Goal: Contribute content: Contribute content

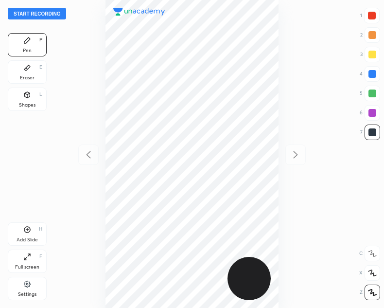
scroll to position [308, 228]
click at [40, 9] on button "Start recording" at bounding box center [37, 14] width 58 height 12
click at [36, 9] on button "End recording" at bounding box center [35, 14] width 54 height 12
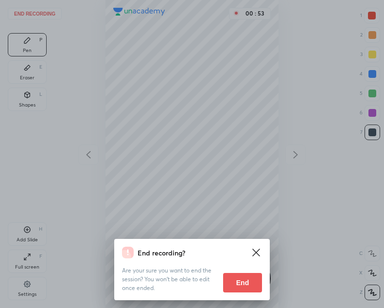
click at [250, 286] on button "End" at bounding box center [242, 282] width 39 height 19
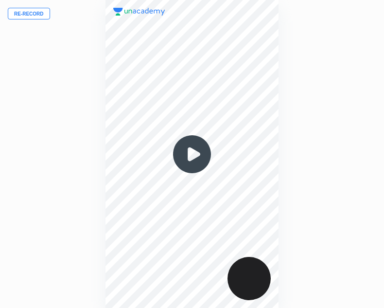
click at [28, 14] on button "Re-record" at bounding box center [29, 14] width 42 height 12
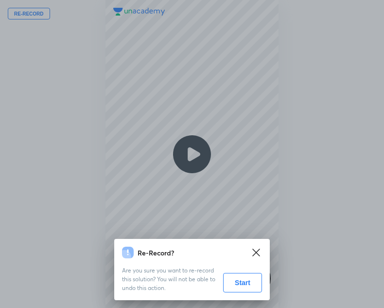
click at [235, 283] on button "Start" at bounding box center [242, 282] width 39 height 19
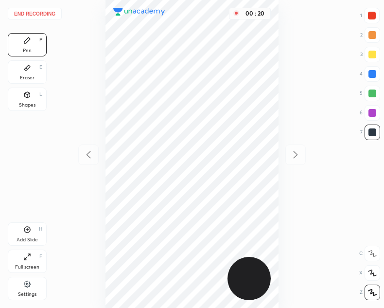
click at [26, 100] on div "Shapes L" at bounding box center [27, 99] width 39 height 23
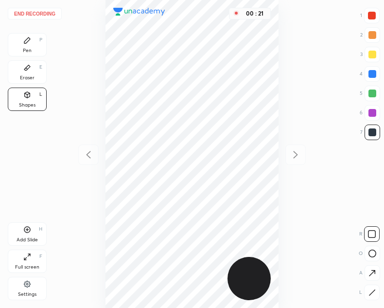
click at [368, 254] on icon at bounding box center [372, 253] width 8 height 8
click at [376, 291] on div at bounding box center [372, 292] width 16 height 16
click at [369, 251] on rect at bounding box center [372, 253] width 7 height 7
click at [30, 45] on div "Pen P" at bounding box center [27, 44] width 39 height 23
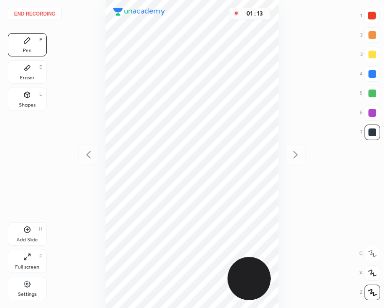
click at [32, 95] on div "Shapes L" at bounding box center [27, 99] width 39 height 23
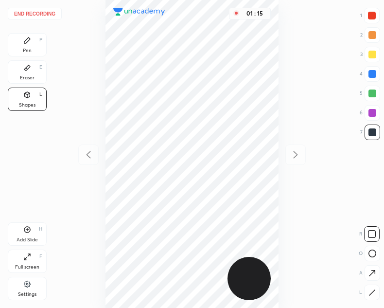
click at [375, 252] on icon at bounding box center [372, 253] width 8 height 8
click at [375, 22] on div at bounding box center [372, 16] width 16 height 16
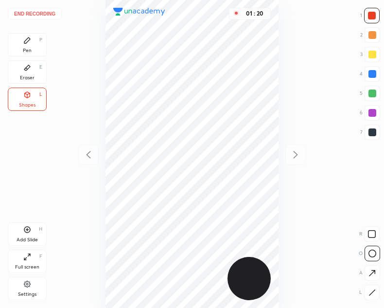
click at [31, 49] on div "Pen" at bounding box center [27, 50] width 9 height 5
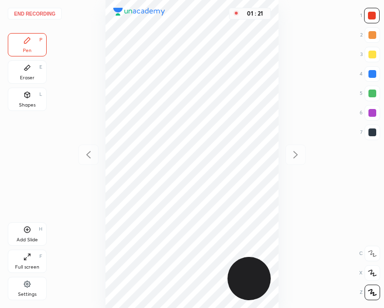
click at [39, 101] on div "Shapes L" at bounding box center [27, 99] width 39 height 23
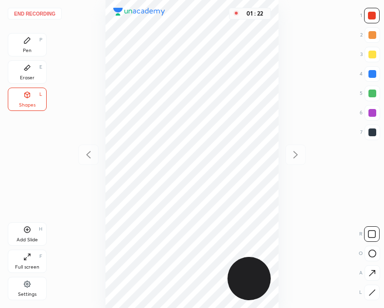
click at [372, 290] on icon at bounding box center [371, 292] width 7 height 7
click at [31, 45] on div "Pen P" at bounding box center [27, 44] width 39 height 23
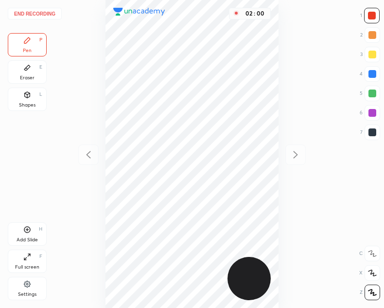
click at [36, 73] on div "Eraser E" at bounding box center [27, 71] width 39 height 23
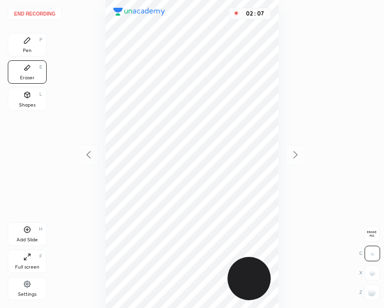
click at [21, 33] on div "Pen P" at bounding box center [27, 44] width 39 height 23
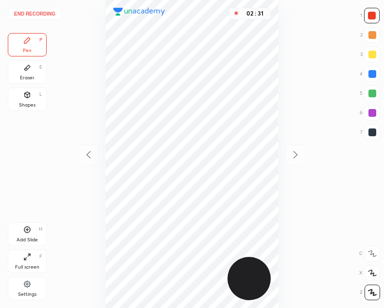
click at [375, 137] on div at bounding box center [373, 132] width 16 height 16
click at [367, 140] on div at bounding box center [373, 132] width 16 height 16
click at [23, 231] on icon at bounding box center [27, 230] width 8 height 8
click at [86, 157] on icon at bounding box center [89, 155] width 12 height 12
click at [296, 153] on icon at bounding box center [296, 154] width 4 height 7
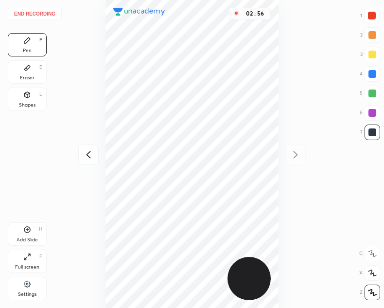
click at [83, 155] on icon at bounding box center [89, 155] width 12 height 12
click at [297, 157] on icon at bounding box center [296, 155] width 12 height 12
click at [85, 156] on icon at bounding box center [89, 155] width 12 height 12
click at [292, 153] on icon at bounding box center [296, 155] width 12 height 12
click at [91, 149] on icon at bounding box center [89, 155] width 12 height 12
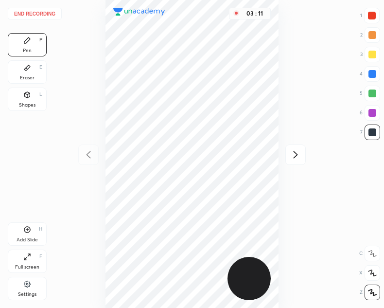
click at [293, 149] on icon at bounding box center [296, 155] width 12 height 12
click at [85, 145] on div at bounding box center [88, 154] width 20 height 20
click at [296, 154] on icon at bounding box center [296, 154] width 4 height 7
click at [40, 106] on div "Shapes L" at bounding box center [27, 99] width 39 height 23
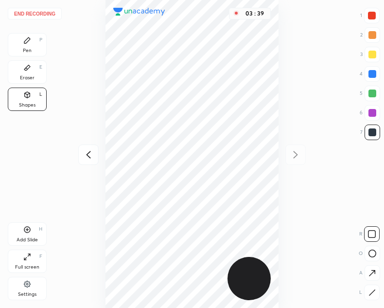
click at [27, 39] on icon at bounding box center [27, 40] width 6 height 6
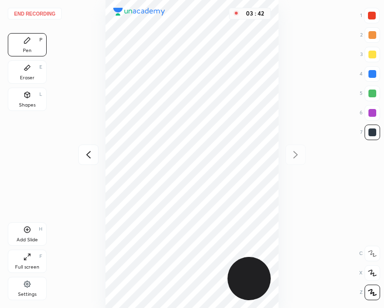
click at [88, 159] on icon at bounding box center [89, 155] width 12 height 12
click at [292, 156] on icon at bounding box center [296, 155] width 12 height 12
click at [32, 235] on div "Add Slide H" at bounding box center [27, 233] width 39 height 23
click at [84, 156] on icon at bounding box center [89, 155] width 12 height 12
click at [295, 154] on icon at bounding box center [296, 155] width 12 height 12
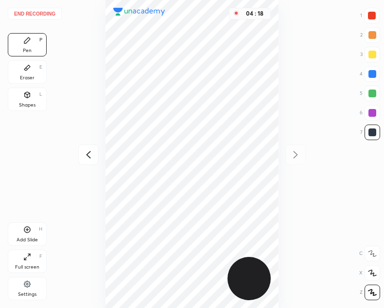
click at [89, 151] on icon at bounding box center [89, 155] width 12 height 12
click at [300, 151] on icon at bounding box center [296, 155] width 12 height 12
click at [296, 147] on div at bounding box center [295, 154] width 20 height 20
click at [295, 150] on div "04 : 20" at bounding box center [192, 154] width 228 height 308
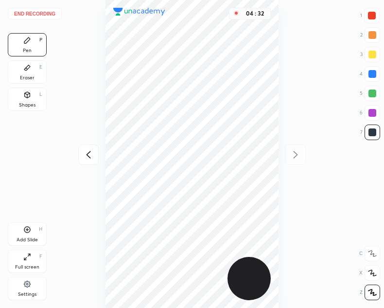
click at [37, 103] on div "Shapes L" at bounding box center [27, 99] width 39 height 23
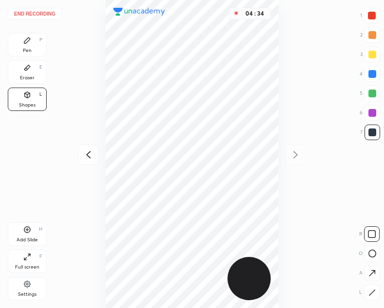
click at [21, 32] on div "End recording 1 2 3 4 5 6 7 R O A L C X Z Erase all C X Z Pen P Eraser E Shapes…" at bounding box center [192, 154] width 384 height 308
click at [30, 44] on div "Pen P" at bounding box center [27, 44] width 39 height 23
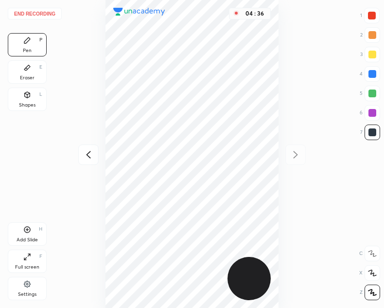
click at [91, 155] on icon at bounding box center [89, 155] width 12 height 12
click at [296, 156] on icon at bounding box center [296, 154] width 4 height 7
click at [33, 234] on div "Add Slide H" at bounding box center [27, 233] width 39 height 23
click at [92, 153] on icon at bounding box center [89, 155] width 12 height 12
click at [86, 154] on icon at bounding box center [89, 155] width 12 height 12
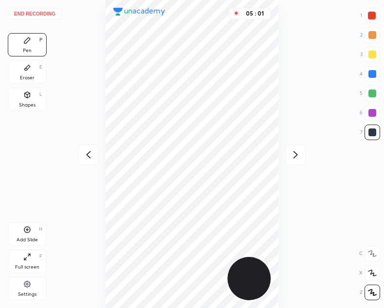
click at [304, 160] on div at bounding box center [295, 154] width 20 height 20
click at [79, 149] on div at bounding box center [88, 154] width 20 height 20
click at [291, 158] on icon at bounding box center [296, 155] width 12 height 12
click at [294, 157] on icon at bounding box center [296, 155] width 12 height 12
click at [280, 82] on div "05 : 07" at bounding box center [192, 154] width 228 height 308
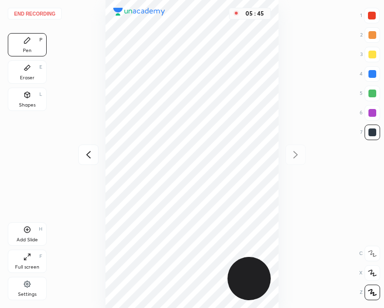
click at [89, 155] on icon at bounding box center [89, 155] width 12 height 12
click at [85, 154] on icon at bounding box center [89, 155] width 12 height 12
click at [72, 153] on div "End recording 1 2 3 4 5 6 7 R O A L C X Z Erase all C X Z Pen P Eraser E Shapes…" at bounding box center [192, 154] width 384 height 308
click at [83, 159] on icon at bounding box center [89, 155] width 12 height 12
click at [300, 153] on icon at bounding box center [296, 155] width 12 height 12
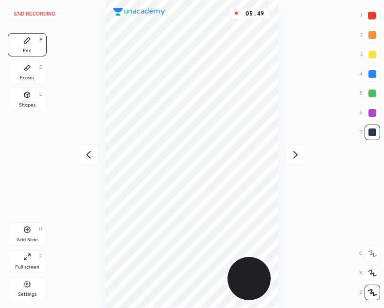
click at [296, 152] on icon at bounding box center [296, 155] width 12 height 12
click at [298, 155] on icon at bounding box center [296, 155] width 12 height 12
click at [34, 69] on div "Eraser E" at bounding box center [27, 71] width 39 height 23
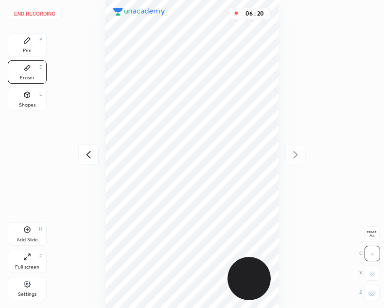
click at [31, 95] on div "Shapes L" at bounding box center [27, 99] width 39 height 23
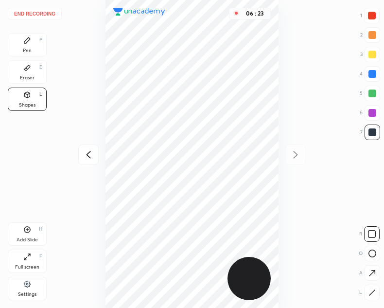
click at [32, 39] on div "Pen P" at bounding box center [27, 44] width 39 height 23
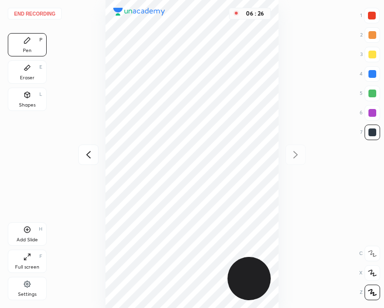
click at [27, 229] on icon at bounding box center [27, 229] width 3 height 3
click at [82, 159] on div at bounding box center [88, 154] width 20 height 20
click at [81, 154] on div at bounding box center [88, 154] width 20 height 20
click at [85, 150] on icon at bounding box center [89, 155] width 12 height 12
click at [293, 155] on icon at bounding box center [296, 155] width 12 height 12
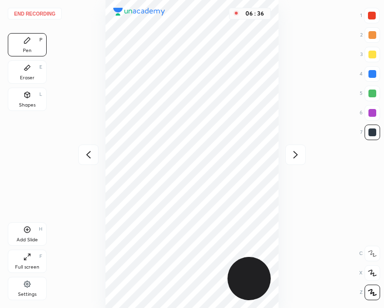
click at [293, 149] on icon at bounding box center [296, 155] width 12 height 12
click at [294, 149] on icon at bounding box center [296, 155] width 12 height 12
click at [96, 149] on div at bounding box center [88, 154] width 20 height 20
click at [91, 151] on icon at bounding box center [89, 155] width 12 height 12
click at [87, 151] on icon at bounding box center [89, 155] width 12 height 12
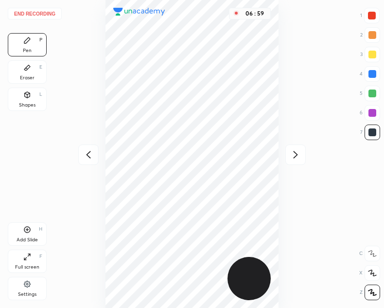
click at [298, 156] on icon at bounding box center [296, 155] width 12 height 12
click at [293, 157] on icon at bounding box center [296, 155] width 12 height 12
click at [294, 157] on icon at bounding box center [296, 155] width 12 height 12
click at [283, 119] on div "07 : 01" at bounding box center [192, 154] width 228 height 308
click at [88, 154] on icon at bounding box center [89, 155] width 12 height 12
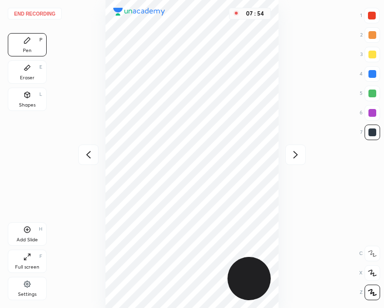
click at [83, 152] on icon at bounding box center [89, 155] width 12 height 12
click at [296, 162] on div at bounding box center [295, 154] width 20 height 20
click at [295, 161] on div at bounding box center [295, 154] width 20 height 20
click at [34, 13] on button "End recording" at bounding box center [35, 14] width 54 height 12
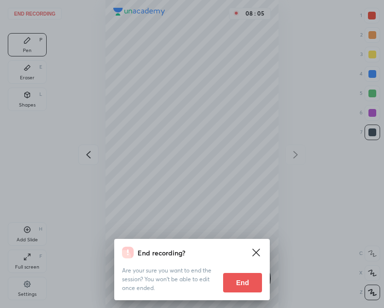
click at [230, 273] on button "End" at bounding box center [242, 282] width 39 height 19
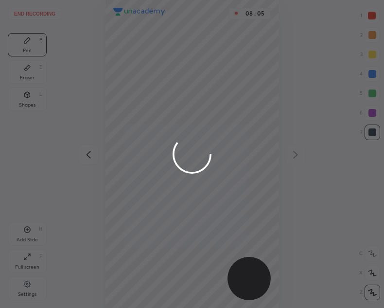
click at [235, 290] on div at bounding box center [192, 154] width 384 height 308
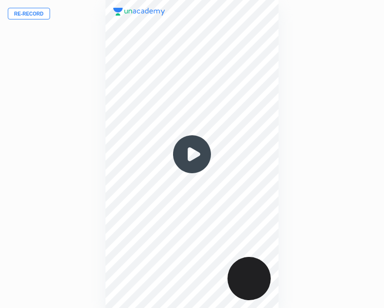
click at [192, 153] on img at bounding box center [192, 154] width 47 height 47
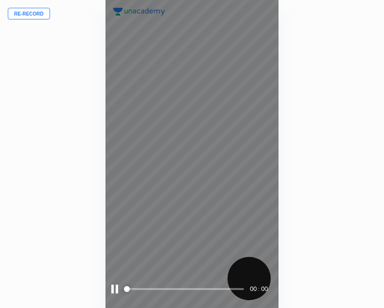
click at [113, 287] on div at bounding box center [114, 288] width 7 height 9
click at [114, 289] on div at bounding box center [115, 288] width 9 height 9
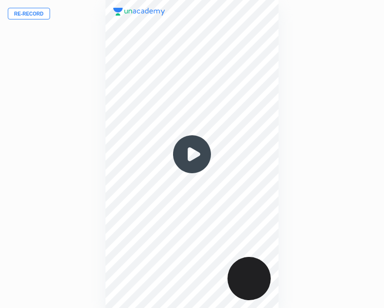
click at [200, 158] on img at bounding box center [192, 154] width 47 height 47
click at [198, 160] on img at bounding box center [192, 154] width 47 height 47
